Goal: Navigation & Orientation: Find specific page/section

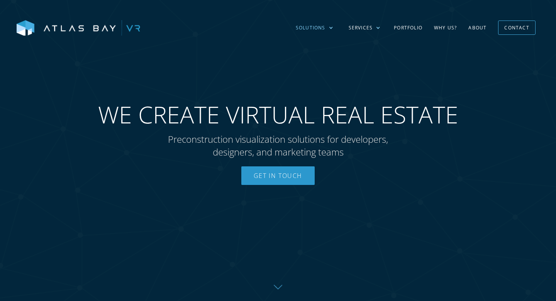
click at [329, 28] on div "Solutions" at bounding box center [314, 28] width 53 height 22
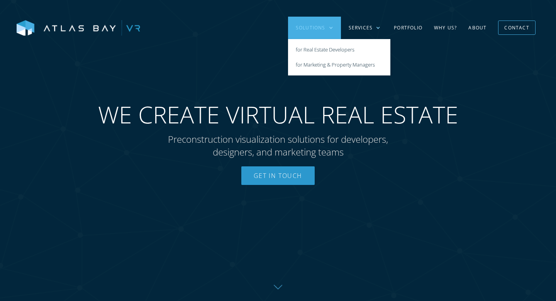
click at [329, 28] on div "Solutions" at bounding box center [314, 28] width 53 height 22
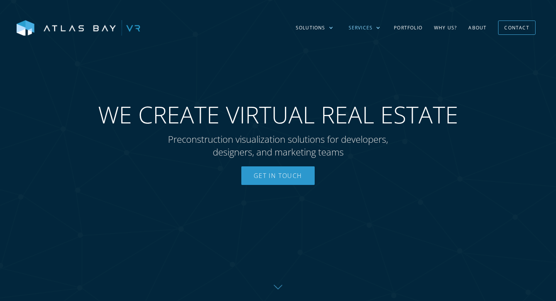
click at [378, 28] on div at bounding box center [378, 27] width 5 height 5
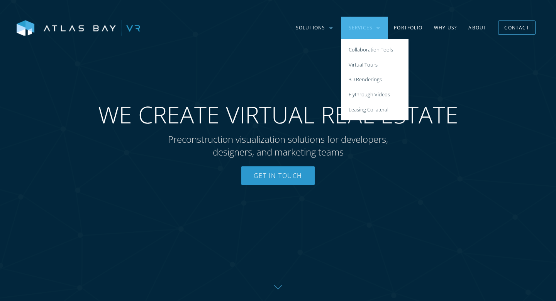
click at [378, 28] on div at bounding box center [378, 27] width 5 height 5
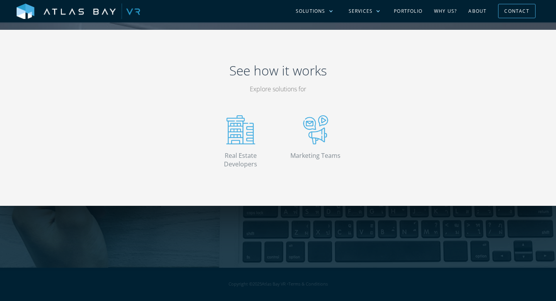
scroll to position [1856, 0]
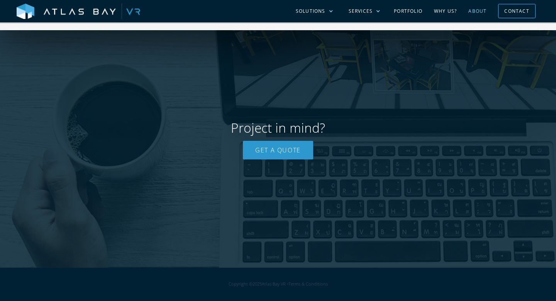
click at [480, 14] on link "About" at bounding box center [478, 11] width 30 height 22
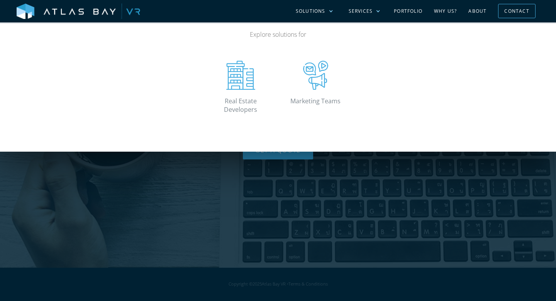
scroll to position [1512, 0]
